Goal: Communication & Community: Answer question/provide support

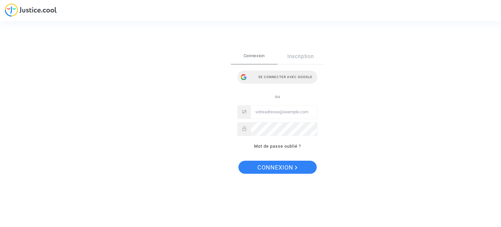
click at [294, 74] on div "Se connecter avec Google" at bounding box center [278, 77] width 80 height 13
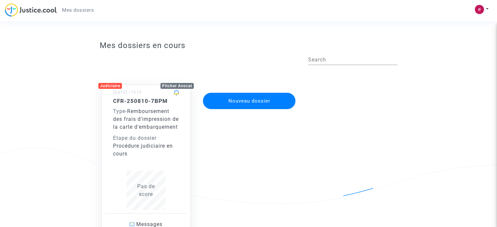
click at [321, 59] on input "Search" at bounding box center [352, 60] width 89 height 6
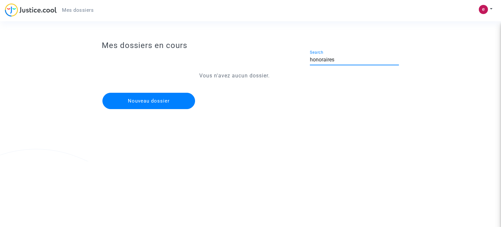
type input "honoraires"
click at [43, 10] on img at bounding box center [31, 9] width 52 height 13
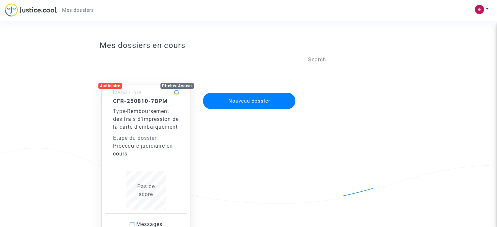
scroll to position [65, 0]
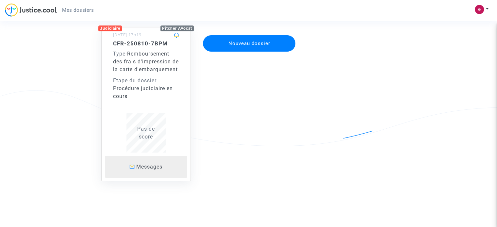
click at [153, 169] on span "Messages" at bounding box center [149, 167] width 26 height 6
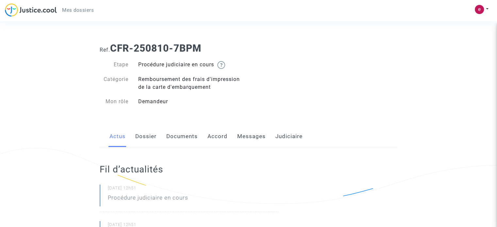
click at [250, 138] on link "Messages" at bounding box center [251, 137] width 28 height 22
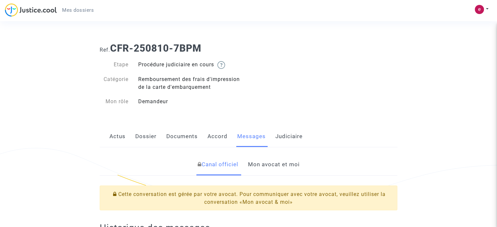
click at [278, 167] on link "Mon avocat et moi" at bounding box center [273, 165] width 52 height 22
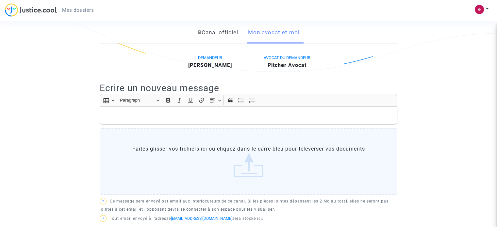
scroll to position [132, 0]
click at [118, 113] on p "Rich Text Editor, main" at bounding box center [248, 116] width 291 height 8
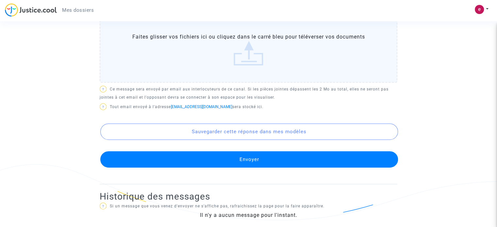
scroll to position [264, 0]
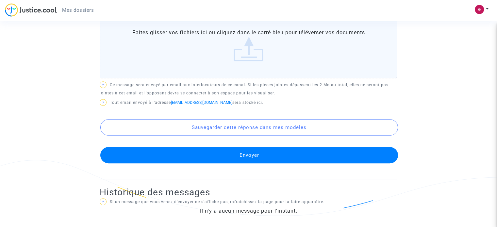
click at [200, 156] on button "Envoyer" at bounding box center [248, 155] width 297 height 16
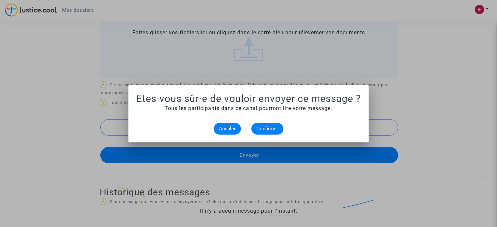
scroll to position [0, 0]
click at [261, 129] on span "Confirmer" at bounding box center [267, 129] width 22 height 6
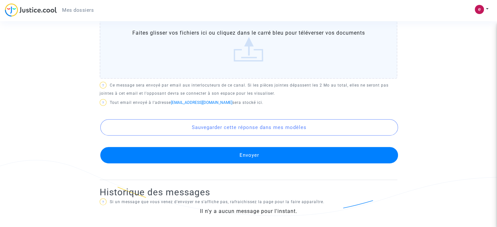
scroll to position [257, 0]
